Goal: Transaction & Acquisition: Purchase product/service

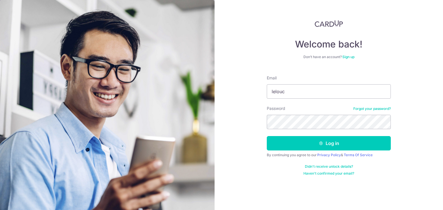
type input "lelouch_koh@hotmail.com"
click at [266, 136] on button "Log in" at bounding box center [328, 143] width 124 height 14
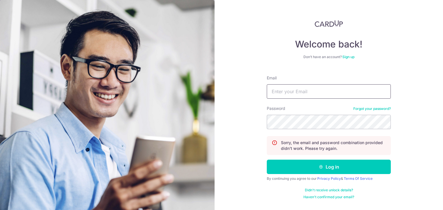
click at [294, 88] on input "Email" at bounding box center [328, 91] width 124 height 14
type input "[EMAIL_ADDRESS][DOMAIN_NAME]"
click at [266, 160] on button "Log in" at bounding box center [328, 167] width 124 height 14
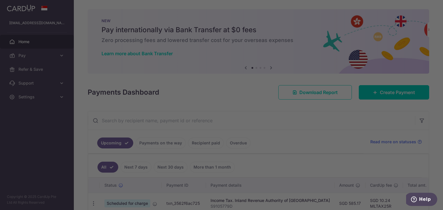
click at [324, 141] on div at bounding box center [223, 106] width 447 height 212
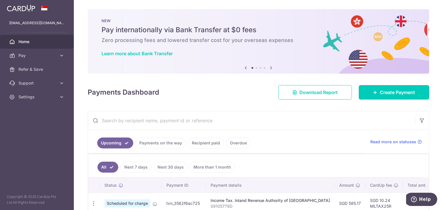
click at [385, 90] on span "Create Payment" at bounding box center [396, 92] width 35 height 7
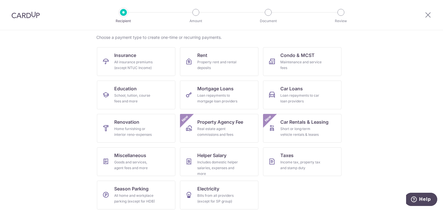
scroll to position [47, 0]
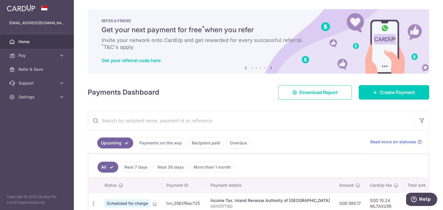
click at [379, 90] on span "Create Payment" at bounding box center [396, 92] width 35 height 7
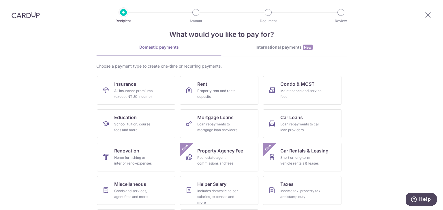
scroll to position [29, 0]
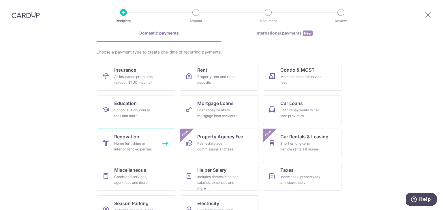
click at [140, 145] on div "Home furnishing or interior reno-expenses" at bounding box center [134, 147] width 41 height 12
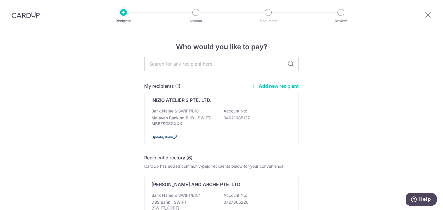
click at [160, 137] on span "Update/View" at bounding box center [162, 137] width 22 height 4
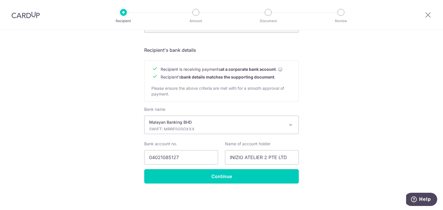
scroll to position [245, 0]
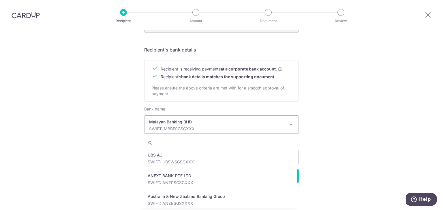
click at [247, 126] on p "SWIFT: MBBESGSGXXX" at bounding box center [216, 129] width 135 height 6
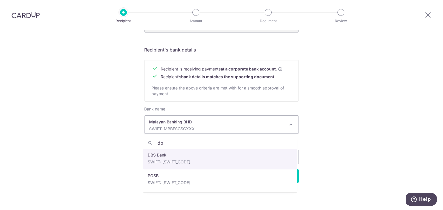
scroll to position [0, 0]
type input "dbs"
select select "6"
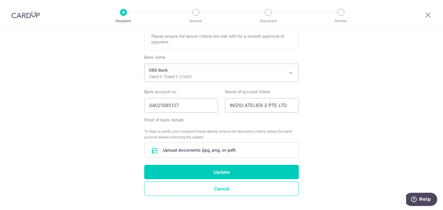
scroll to position [303, 0]
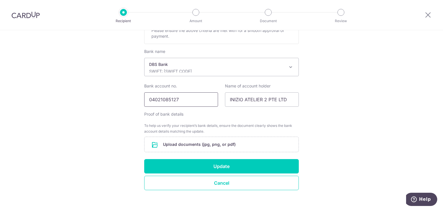
click at [181, 101] on input "04021085127" at bounding box center [181, 99] width 74 height 14
click at [183, 98] on input "04021085127" at bounding box center [181, 99] width 74 height 14
paste input "726485420"
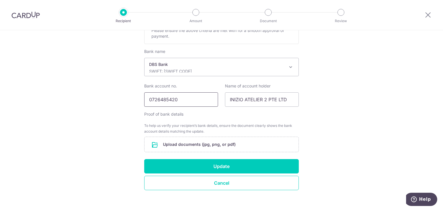
type input "0726485420"
click at [218, 143] on input "file" at bounding box center [221, 144] width 154 height 15
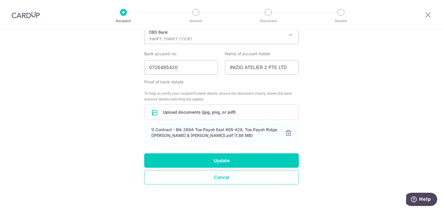
scroll to position [336, 0]
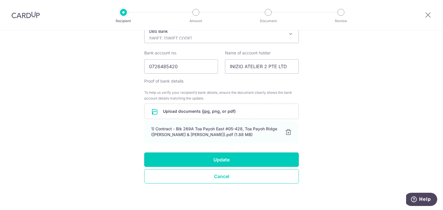
click at [240, 159] on button "Update" at bounding box center [221, 160] width 154 height 14
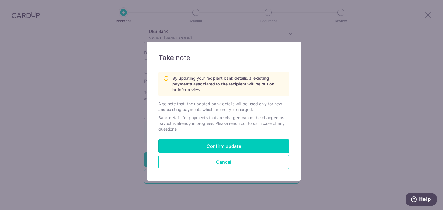
click at [248, 146] on button "Confirm update" at bounding box center [223, 146] width 131 height 14
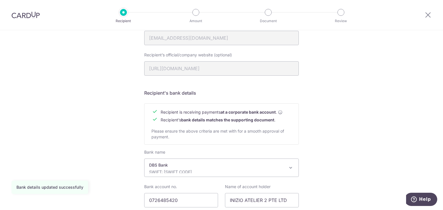
scroll to position [245, 0]
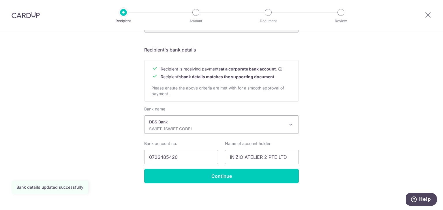
click at [244, 171] on input "Continue" at bounding box center [221, 176] width 154 height 14
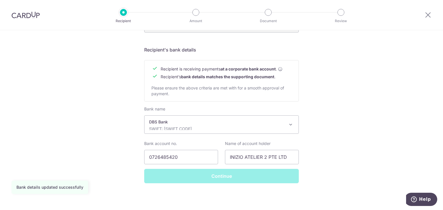
click at [244, 171] on div "Continue" at bounding box center [221, 176] width 161 height 14
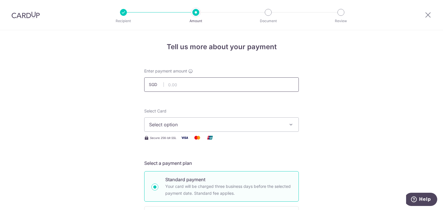
click at [214, 82] on input "text" at bounding box center [221, 84] width 154 height 14
type input "1,000.00"
click at [225, 127] on span "Select option" at bounding box center [216, 124] width 134 height 7
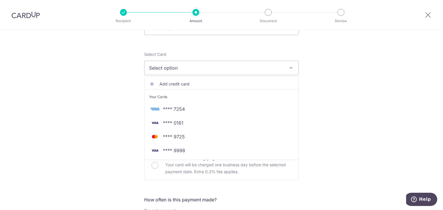
scroll to position [58, 0]
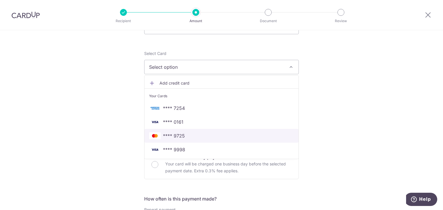
click at [209, 137] on span "**** 9725" at bounding box center [221, 136] width 145 height 7
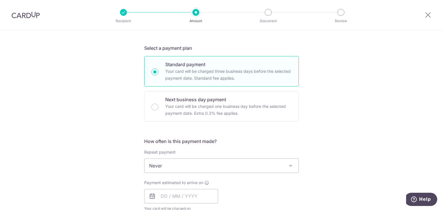
scroll to position [173, 0]
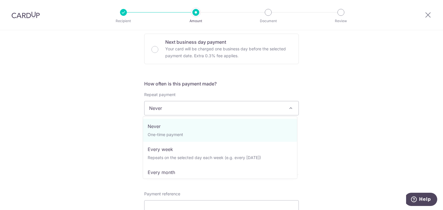
click at [199, 102] on span "Never" at bounding box center [221, 108] width 154 height 14
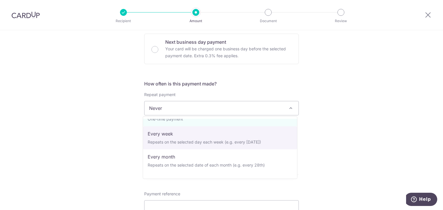
scroll to position [29, 0]
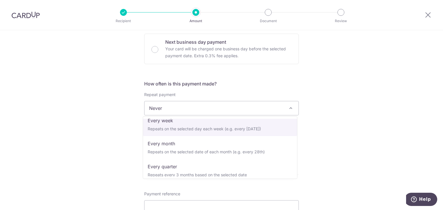
click at [358, 118] on div "Tell us more about your payment Enter payment amount SGD 1,000.00 1000.00 Selec…" at bounding box center [221, 137] width 443 height 560
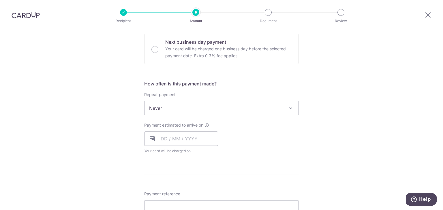
scroll to position [202, 0]
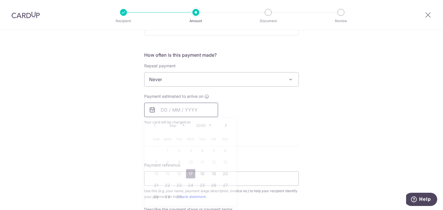
click at [192, 107] on input "text" at bounding box center [181, 110] width 74 height 14
click at [190, 173] on link "17" at bounding box center [190, 173] width 9 height 9
type input "17/09/2025"
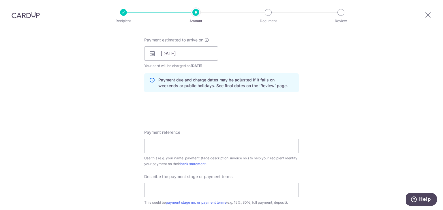
scroll to position [259, 0]
click at [199, 147] on input "Payment reference" at bounding box center [221, 145] width 154 height 14
paste input "0726485420"
type input "0726485420"
click at [199, 142] on input "Payment reference" at bounding box center [221, 145] width 154 height 14
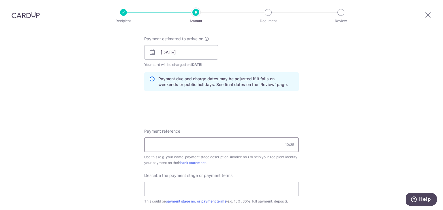
paste input "IA2 AP-250099"
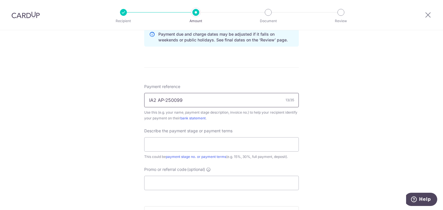
scroll to position [317, 0]
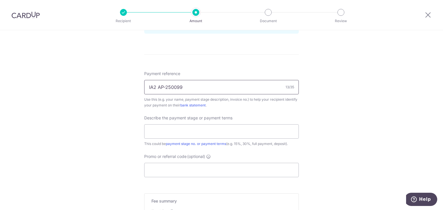
type input "IA2 AP-250099"
click at [204, 136] on input "text" at bounding box center [221, 131] width 154 height 14
type input "Deposit"
click at [211, 166] on input "Promo or referral code (optional)" at bounding box center [221, 170] width 154 height 14
paste input "IA2 AP-250099"
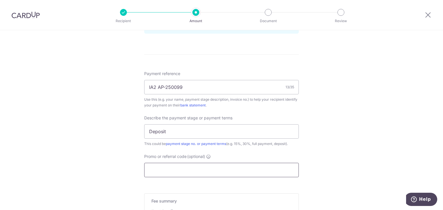
type input "IA2 AP-250099"
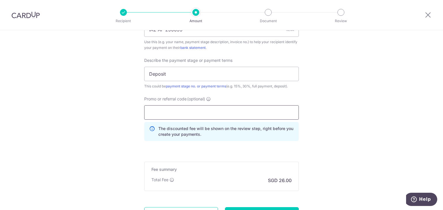
click at [202, 115] on input "Promo or referral code (optional)" at bounding box center [221, 112] width 154 height 14
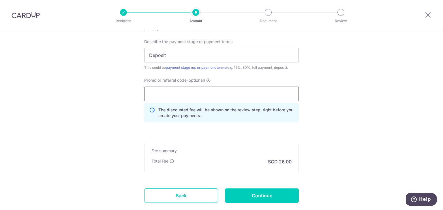
paste input "RENO25ONE"
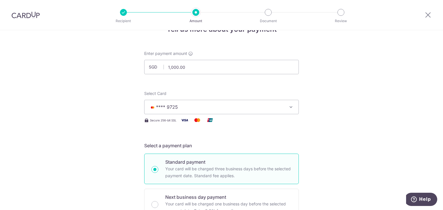
scroll to position [0, 0]
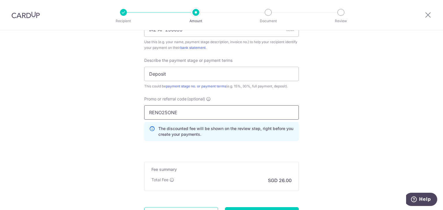
type input "RENO25ONE"
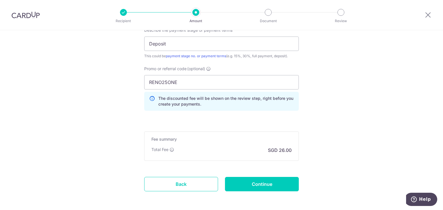
scroll to position [428, 0]
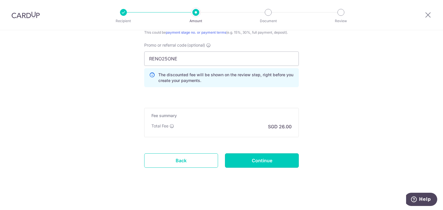
click at [263, 160] on input "Continue" at bounding box center [262, 161] width 74 height 14
type input "Create Schedule"
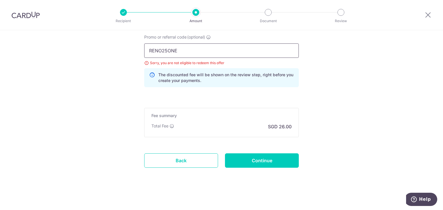
click at [195, 48] on input "RENO25ONE" at bounding box center [221, 51] width 154 height 14
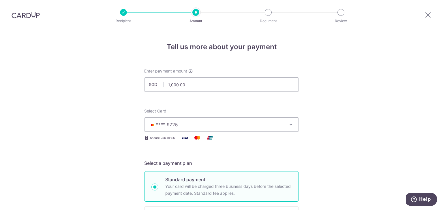
click at [209, 119] on button "**** 9725" at bounding box center [221, 125] width 154 height 14
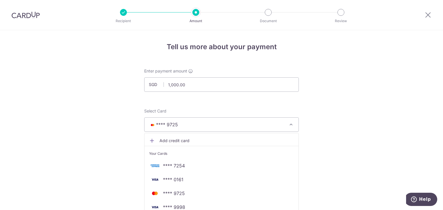
click at [211, 124] on span "**** 9725" at bounding box center [216, 124] width 134 height 7
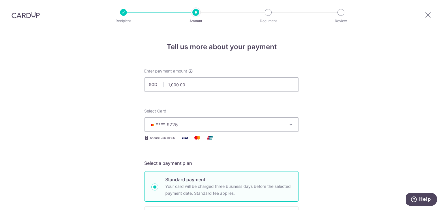
click at [211, 124] on span "**** 9725" at bounding box center [216, 124] width 134 height 7
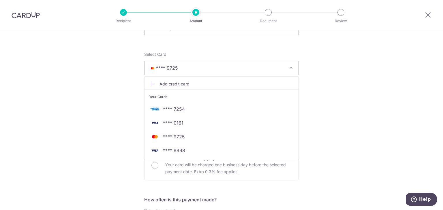
scroll to position [58, 0]
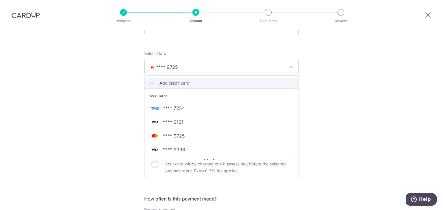
click at [188, 81] on span "Add credit card" at bounding box center [226, 83] width 134 height 6
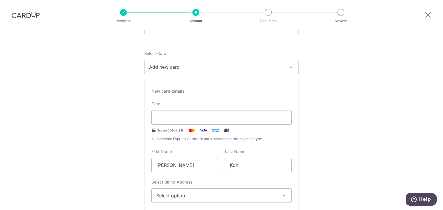
click at [184, 141] on span "All American Express Cards are not supported for this payment type." at bounding box center [221, 139] width 140 height 6
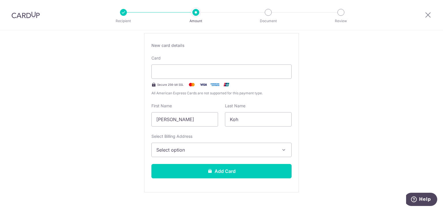
scroll to position [115, 0]
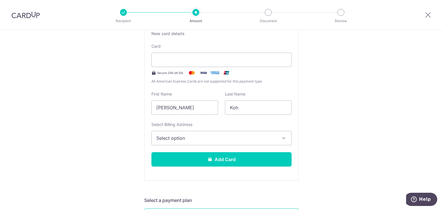
click at [212, 145] on div "New card details Card Secure 256-bit SSL All American Express Cards are not sup…" at bounding box center [221, 101] width 154 height 160
click at [213, 141] on span "Select option" at bounding box center [216, 138] width 120 height 7
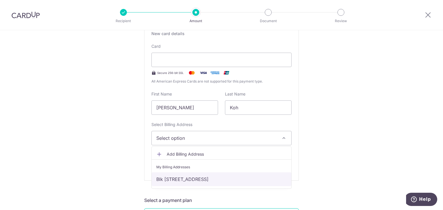
click at [199, 178] on link "Blk [STREET_ADDRESS]" at bounding box center [221, 180] width 139 height 14
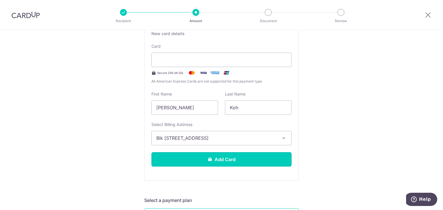
click at [235, 158] on button "Add Card" at bounding box center [221, 159] width 140 height 14
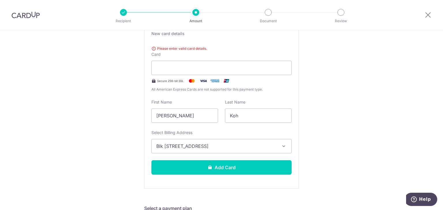
type input "Update Schedule"
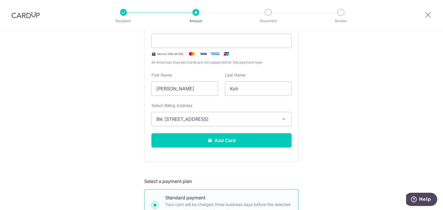
scroll to position [144, 0]
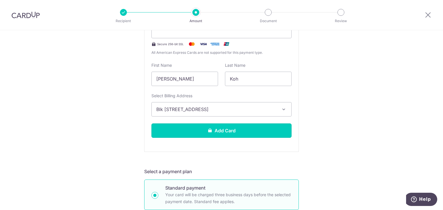
click at [256, 129] on button "Add Card" at bounding box center [221, 131] width 140 height 14
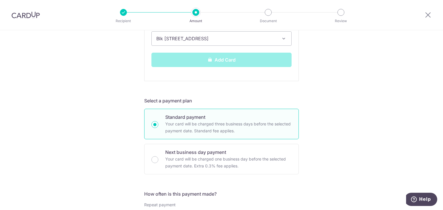
scroll to position [230, 0]
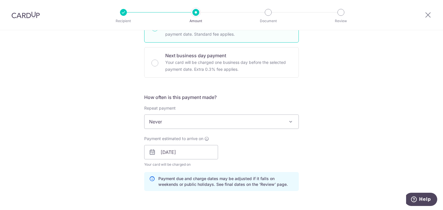
scroll to position [56, 0]
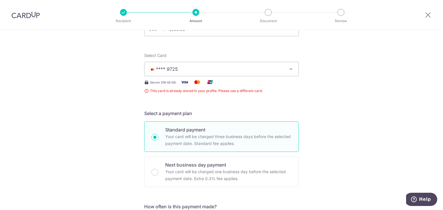
click at [273, 68] on span "**** 9725" at bounding box center [216, 69] width 134 height 7
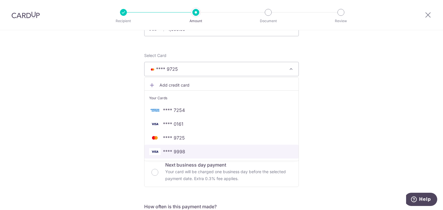
click at [214, 148] on span "**** 9998" at bounding box center [221, 151] width 145 height 7
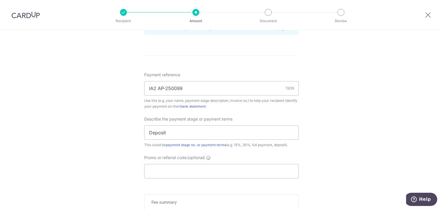
scroll to position [344, 0]
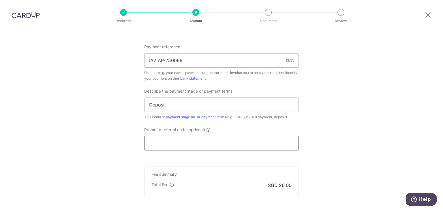
click at [230, 143] on input "Promo or referral code (optional)" at bounding box center [221, 143] width 154 height 14
paste input "RENO25ONE"
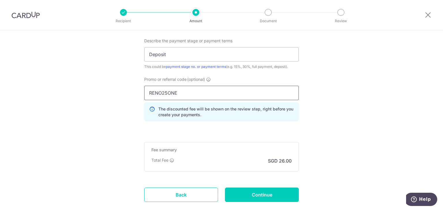
scroll to position [428, 0]
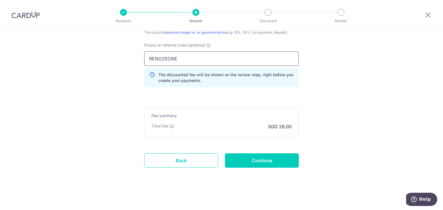
type input "RENO25ONE"
click at [278, 158] on input "Continue" at bounding box center [262, 161] width 74 height 14
type input "Update Schedule"
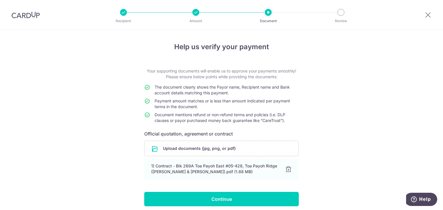
scroll to position [23, 0]
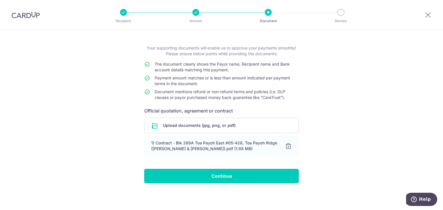
click at [242, 176] on input "Continue" at bounding box center [221, 176] width 154 height 14
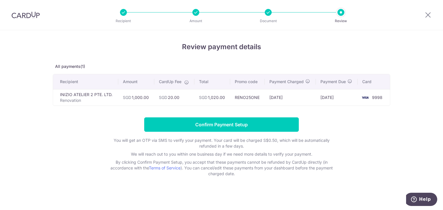
click at [90, 123] on form "Confirm Payment Setup You will get an OTP via SMS to verify your payment. Your …" at bounding box center [221, 147] width 337 height 59
click at [234, 127] on input "Confirm Payment Setup" at bounding box center [221, 124] width 154 height 14
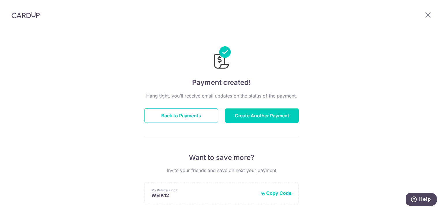
click at [21, 16] on img at bounding box center [26, 15] width 28 height 7
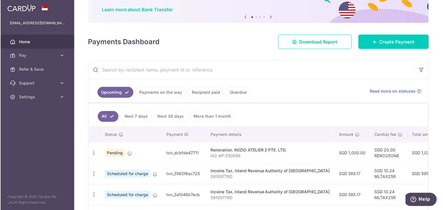
scroll to position [86, 0]
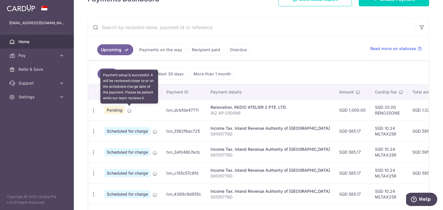
click at [129, 110] on icon at bounding box center [129, 111] width 5 height 5
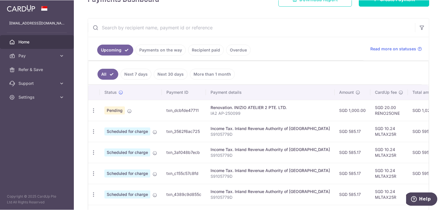
scroll to position [93, 0]
click at [12, 130] on aside "[EMAIL_ADDRESS][DOMAIN_NAME] Home Pay Payments Recipients Cards Refer & Save Su…" at bounding box center [37, 105] width 74 height 210
